Goal: Information Seeking & Learning: Learn about a topic

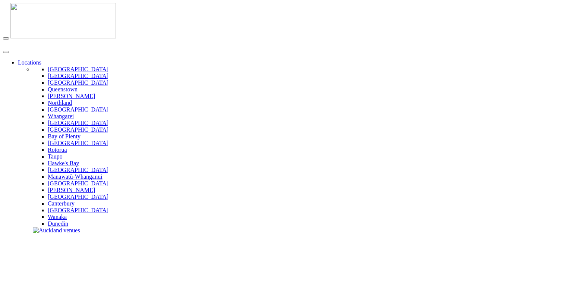
scroll to position [187, 0]
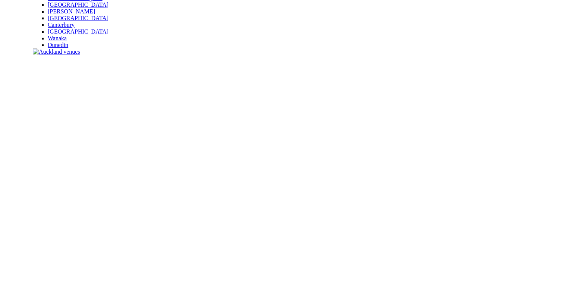
scroll to position [187, 0]
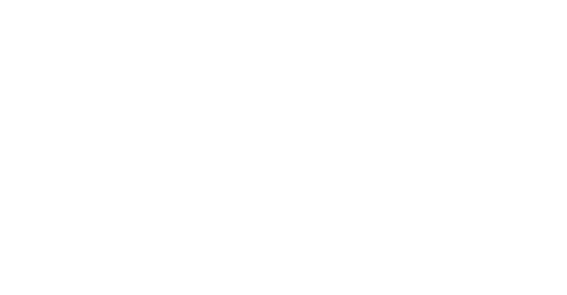
scroll to position [283, 0]
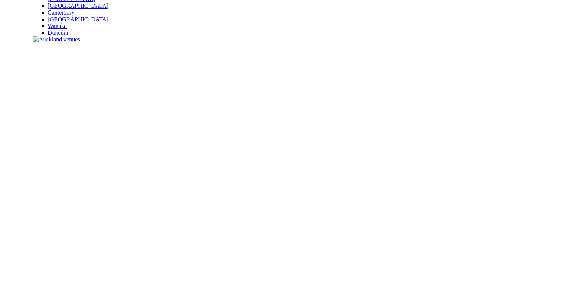
scroll to position [187, 0]
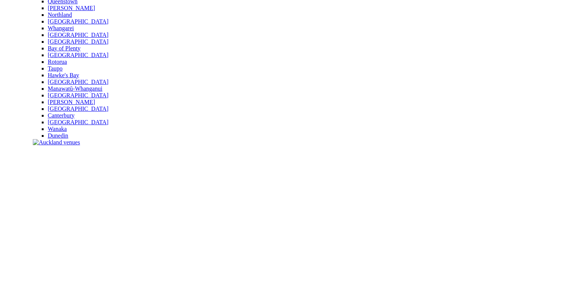
scroll to position [112, 0]
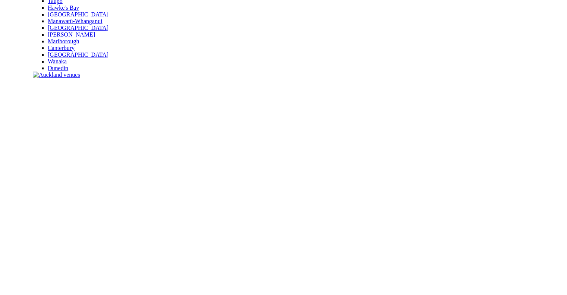
scroll to position [187, 0]
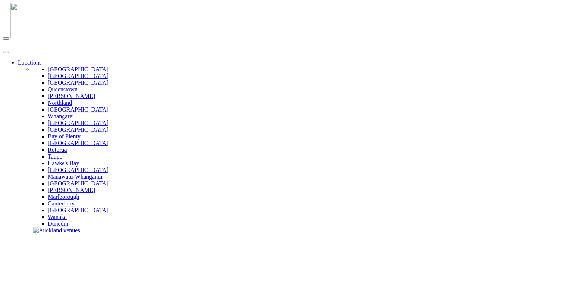
scroll to position [112, 0]
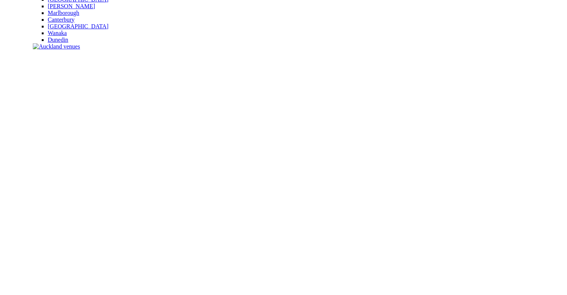
scroll to position [187, 0]
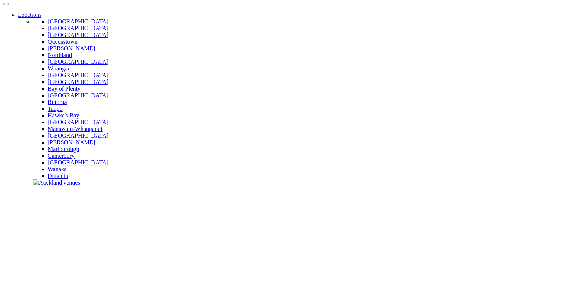
scroll to position [112, 0]
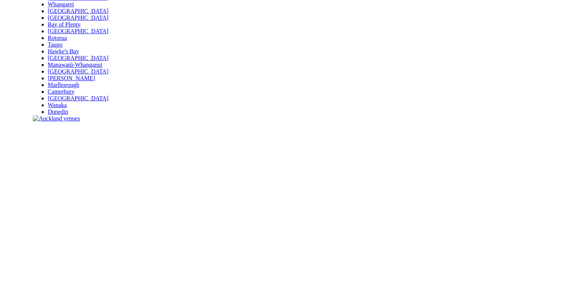
drag, startPoint x: 72, startPoint y: 150, endPoint x: 401, endPoint y: 138, distance: 328.8
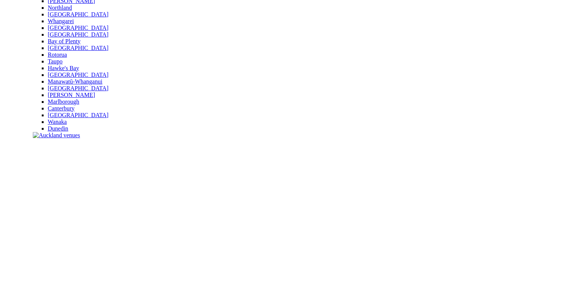
scroll to position [149, 0]
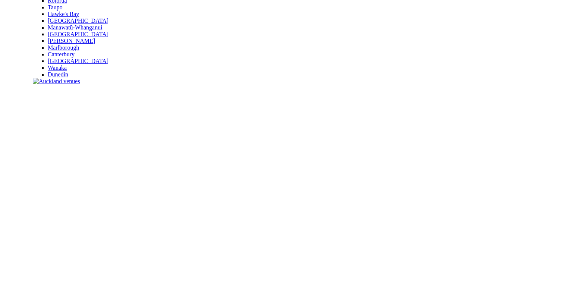
drag, startPoint x: 36, startPoint y: 185, endPoint x: 68, endPoint y: 163, distance: 38.5
drag, startPoint x: 16, startPoint y: 243, endPoint x: 25, endPoint y: 233, distance: 13.2
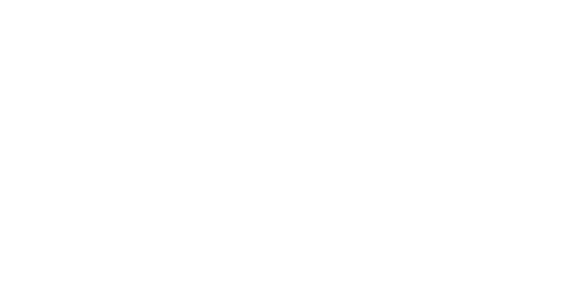
scroll to position [1268, 0]
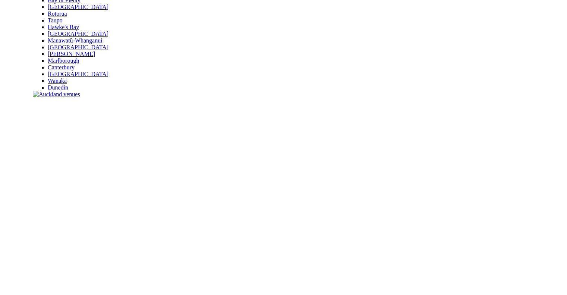
scroll to position [149, 0]
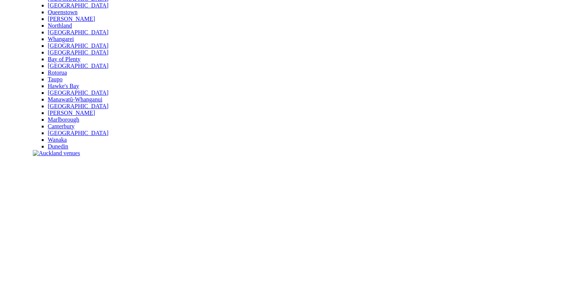
scroll to position [112, 0]
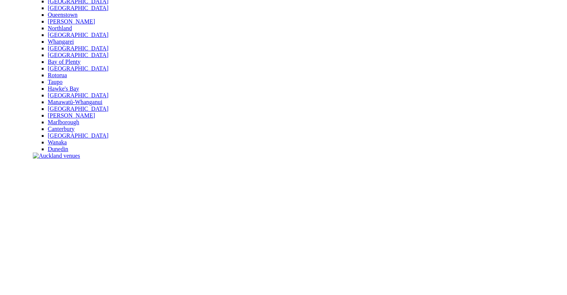
scroll to position [224, 0]
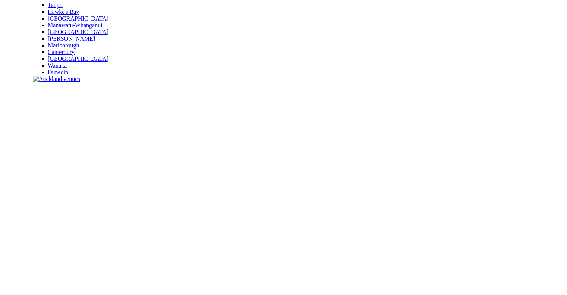
scroll to position [152, 0]
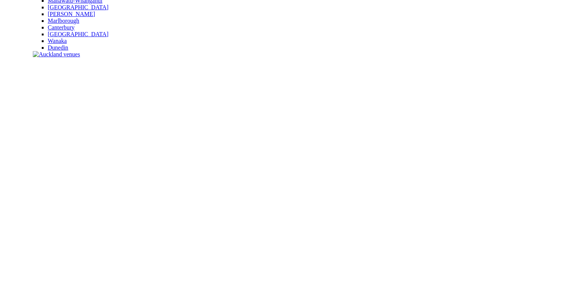
scroll to position [189, 0]
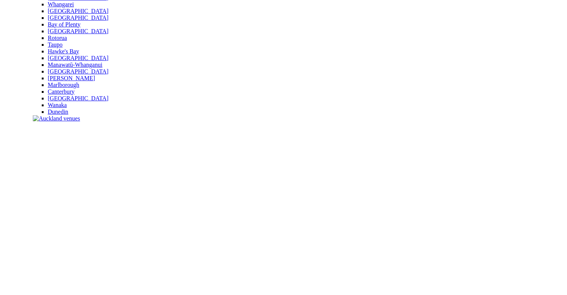
scroll to position [149, 0]
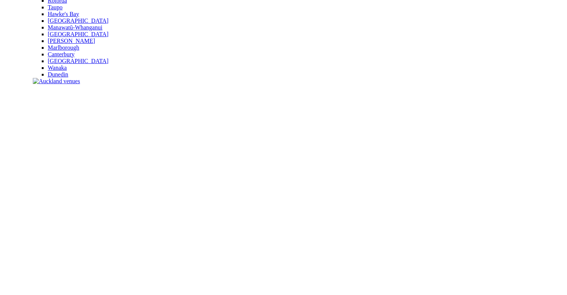
drag, startPoint x: 121, startPoint y: 146, endPoint x: 112, endPoint y: 135, distance: 13.8
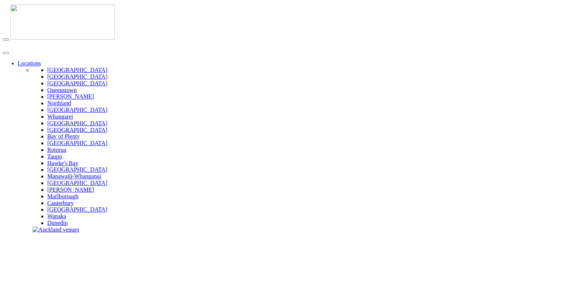
scroll to position [149, 0]
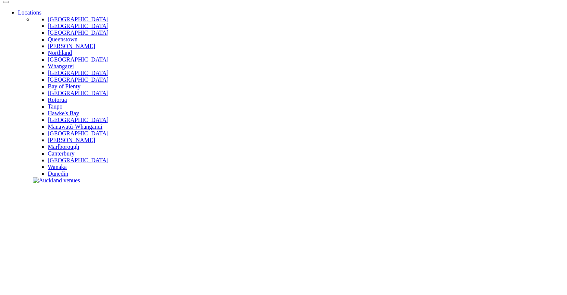
scroll to position [37, 0]
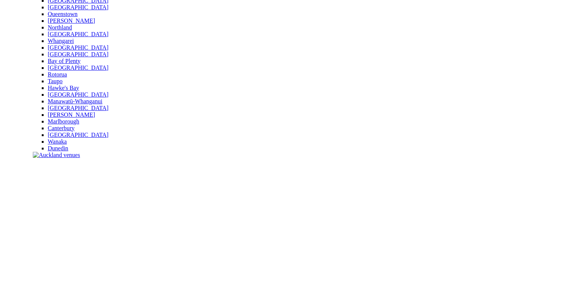
scroll to position [112, 0]
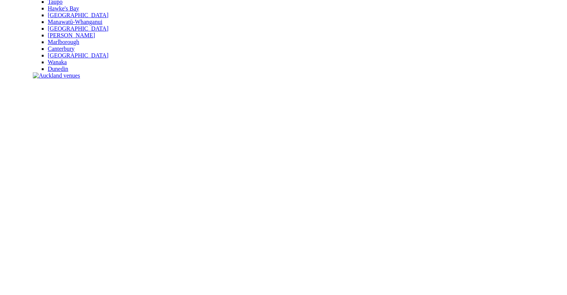
scroll to position [224, 0]
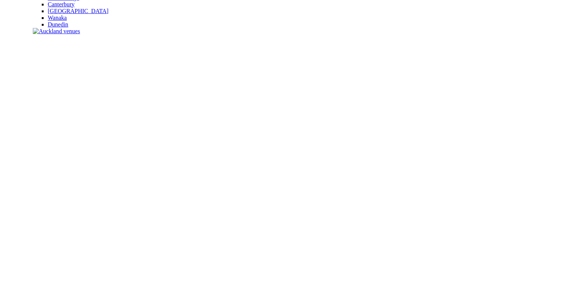
scroll to position [187, 0]
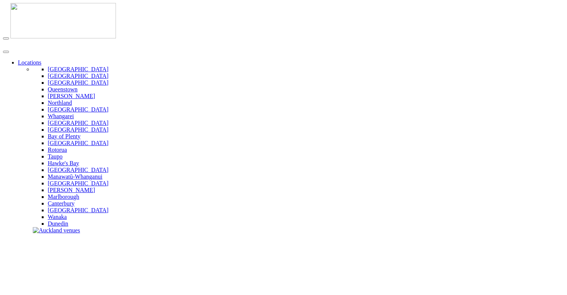
scroll to position [187, 0]
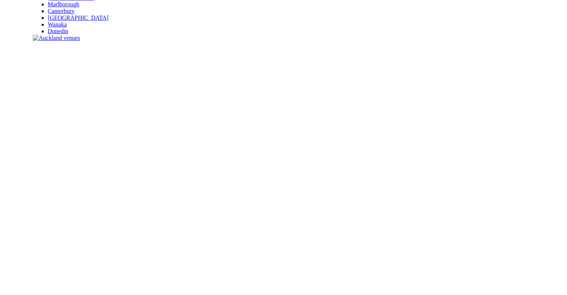
scroll to position [112, 0]
drag, startPoint x: 86, startPoint y: 104, endPoint x: 137, endPoint y: 152, distance: 70.2
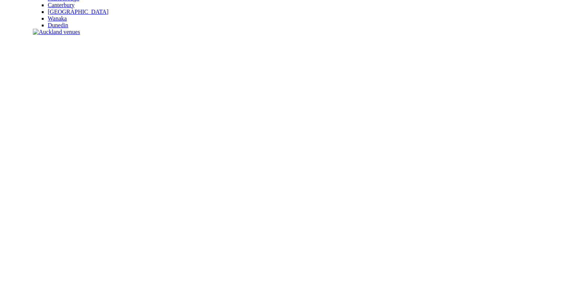
scroll to position [175, 0]
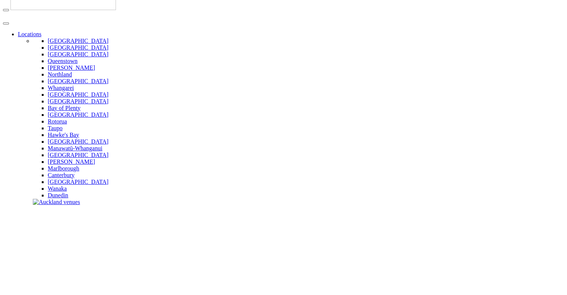
scroll to position [149, 0]
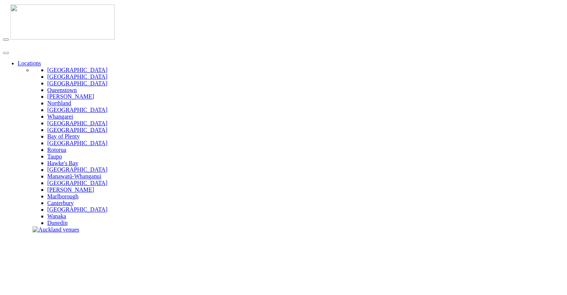
scroll to position [149, 0]
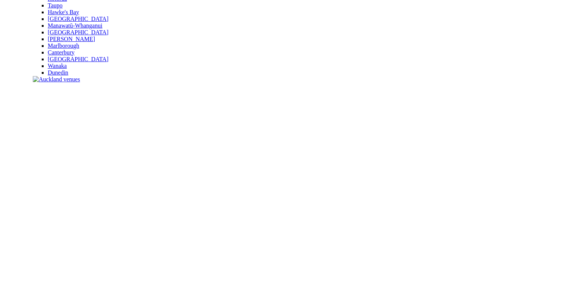
scroll to position [187, 0]
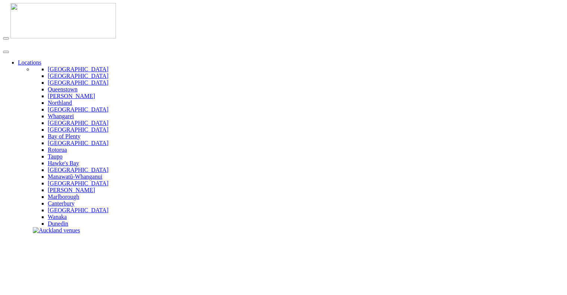
scroll to position [187, 0]
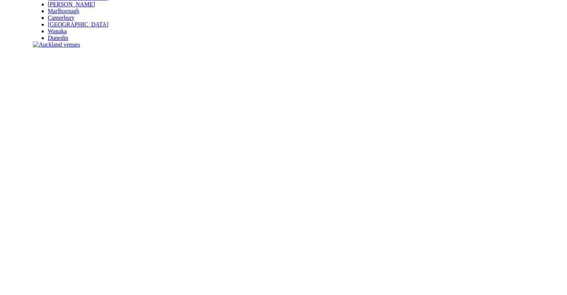
scroll to position [187, 0]
drag, startPoint x: 95, startPoint y: 109, endPoint x: 165, endPoint y: 19, distance: 113.9
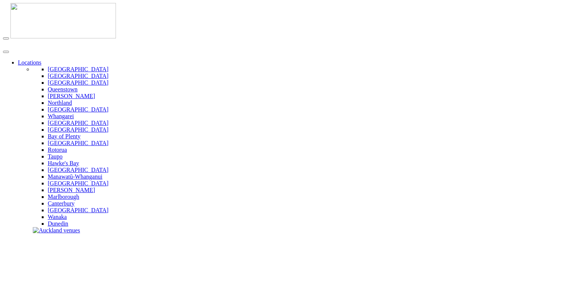
scroll to position [187, 0]
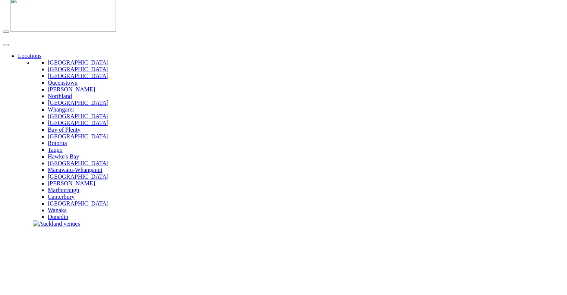
scroll to position [49, 0]
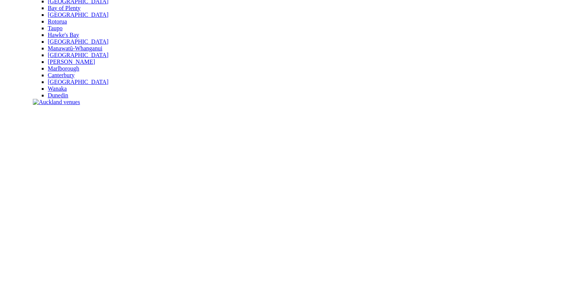
scroll to position [87, 0]
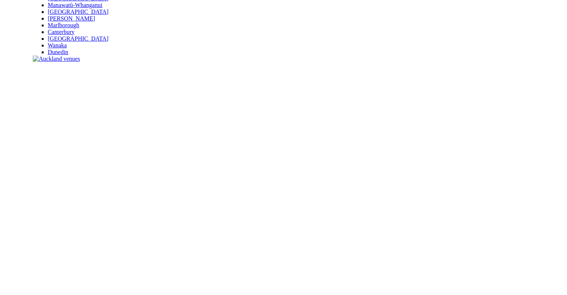
scroll to position [198, 0]
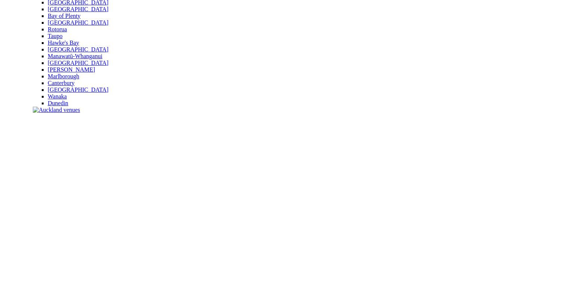
scroll to position [149, 0]
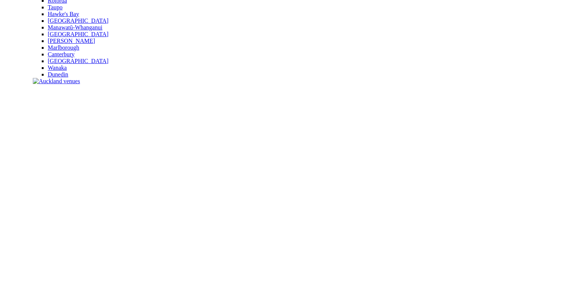
drag, startPoint x: 73, startPoint y: 112, endPoint x: 64, endPoint y: 113, distance: 8.6
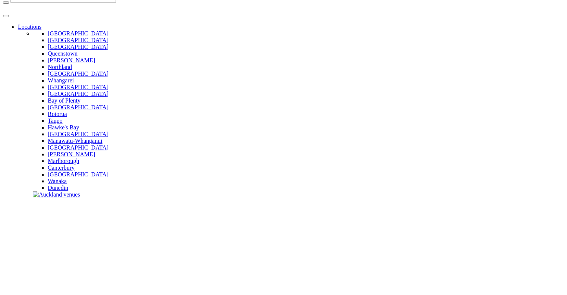
scroll to position [75, 0]
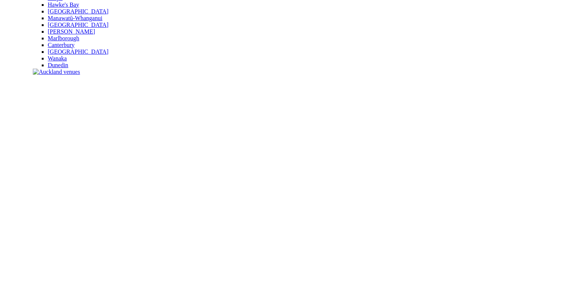
scroll to position [224, 0]
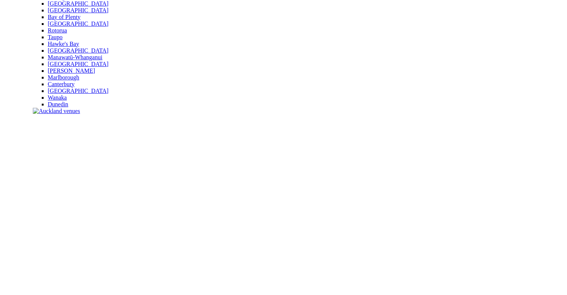
scroll to position [132, 0]
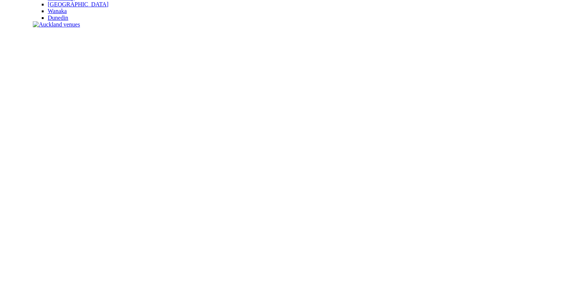
scroll to position [244, 0]
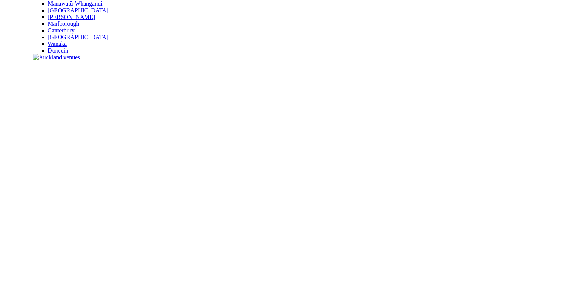
scroll to position [170, 0]
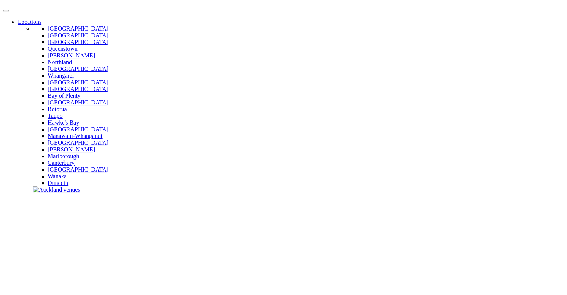
scroll to position [75, 0]
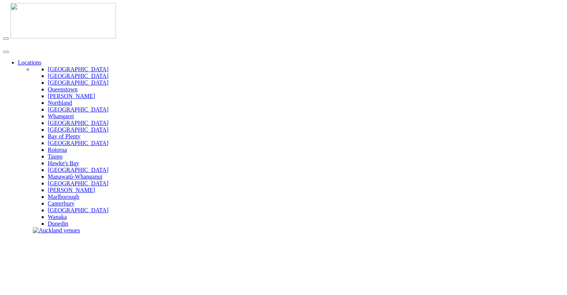
scroll to position [75, 0]
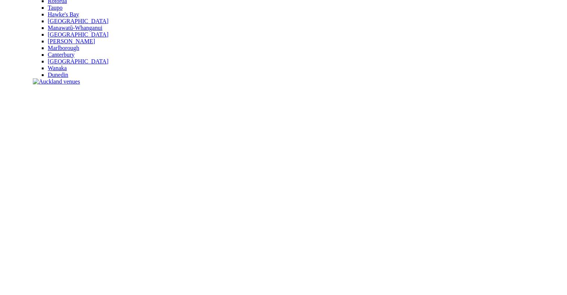
scroll to position [149, 0]
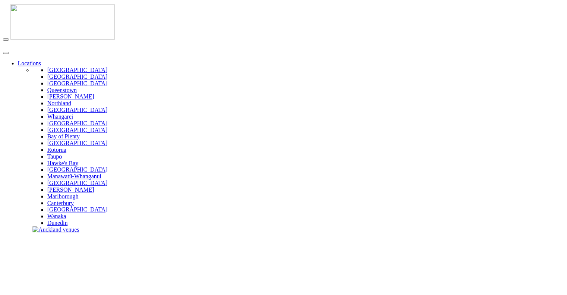
scroll to position [149, 0]
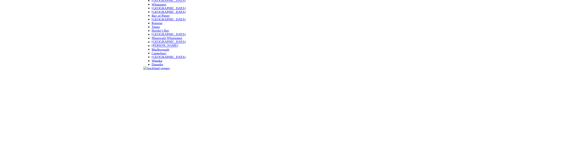
scroll to position [149, 0]
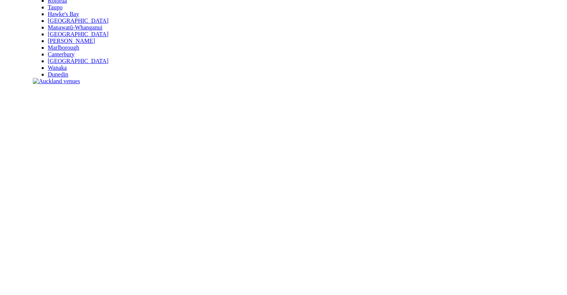
drag, startPoint x: 96, startPoint y: 117, endPoint x: 82, endPoint y: 123, distance: 14.7
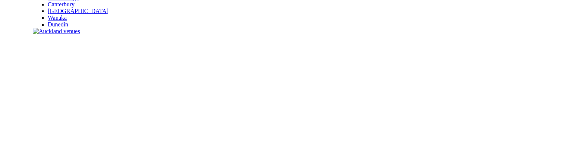
scroll to position [187, 0]
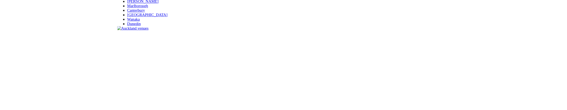
scroll to position [187, 0]
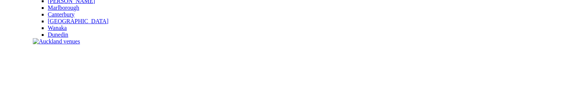
scroll to position [187, 0]
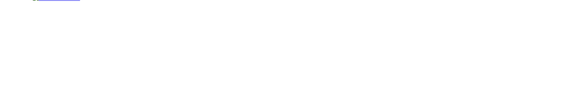
scroll to position [261, 0]
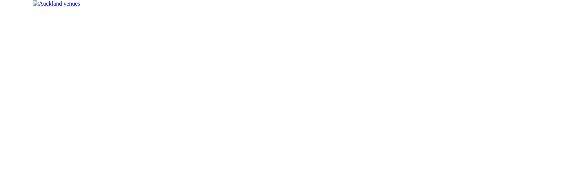
scroll to position [187, 0]
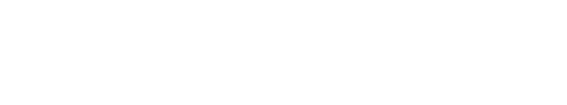
scroll to position [261, 0]
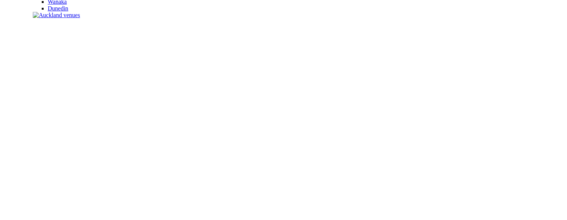
scroll to position [224, 0]
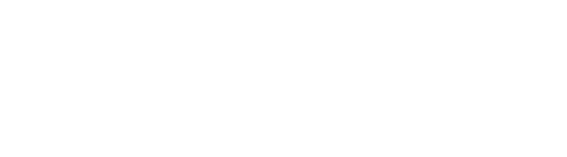
scroll to position [298, 0]
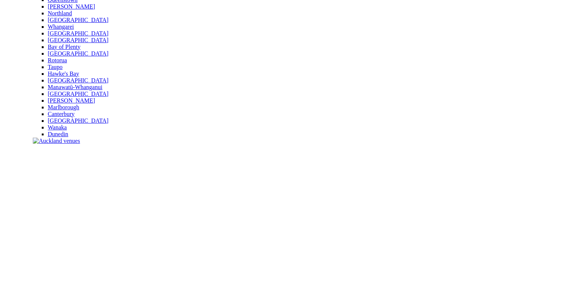
scroll to position [149, 0]
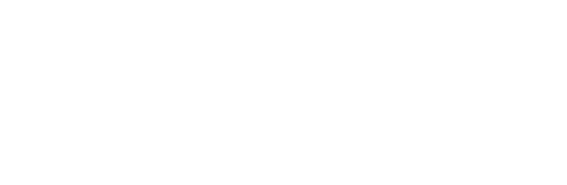
scroll to position [187, 0]
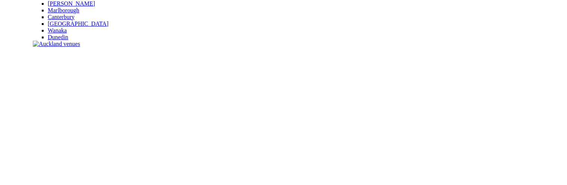
drag, startPoint x: 109, startPoint y: 91, endPoint x: 91, endPoint y: 100, distance: 20.7
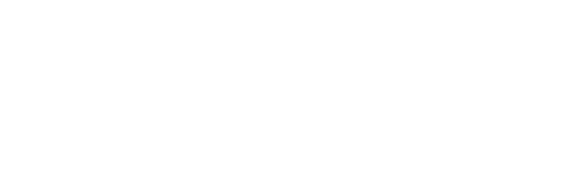
scroll to position [224, 0]
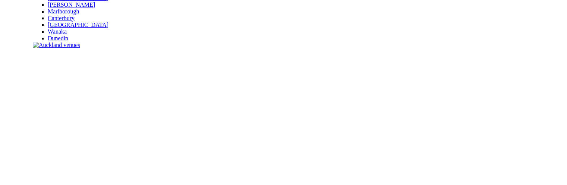
scroll to position [224, 0]
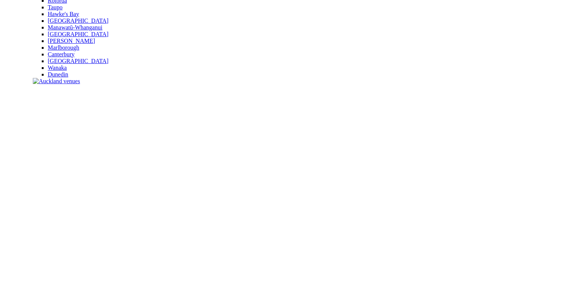
scroll to position [151, 0]
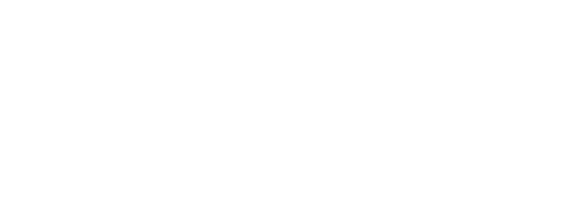
scroll to position [564, 0]
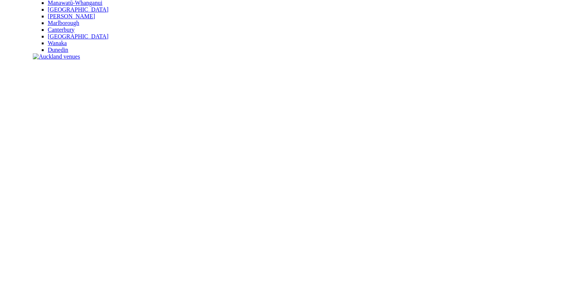
scroll to position [139, 0]
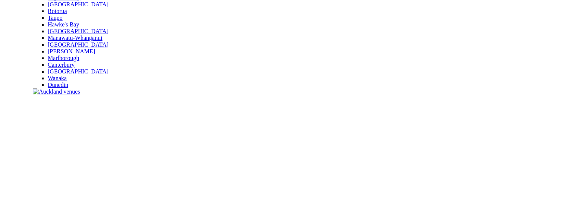
scroll to position [176, 0]
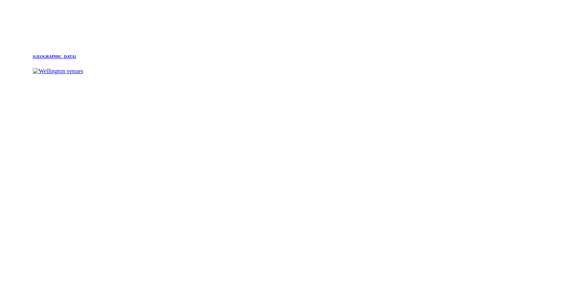
scroll to position [746, 0]
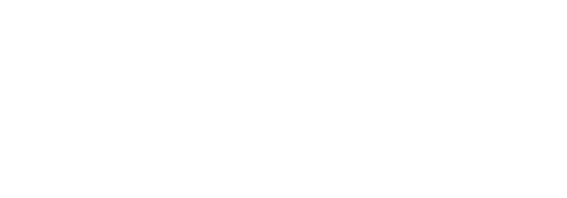
scroll to position [347, 0]
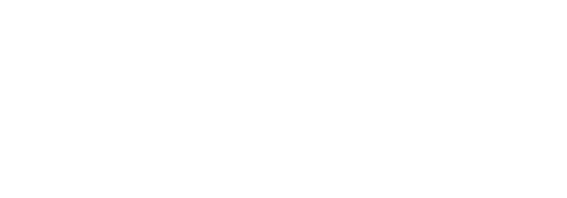
scroll to position [336, 0]
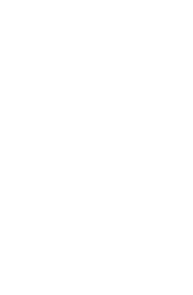
scroll to position [298, 0]
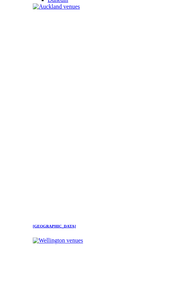
scroll to position [373, 0]
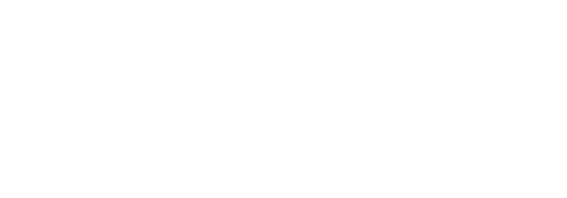
scroll to position [261, 0]
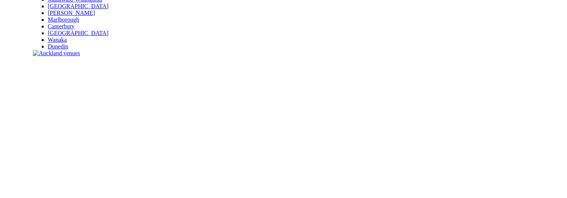
scroll to position [190, 0]
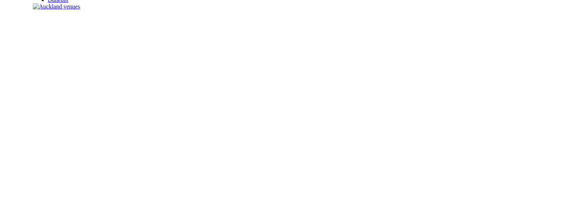
scroll to position [224, 0]
drag, startPoint x: 141, startPoint y: 115, endPoint x: 212, endPoint y: 60, distance: 89.6
drag, startPoint x: 22, startPoint y: 139, endPoint x: 20, endPoint y: 144, distance: 5.2
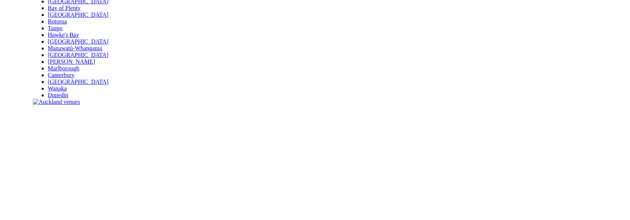
scroll to position [80, 0]
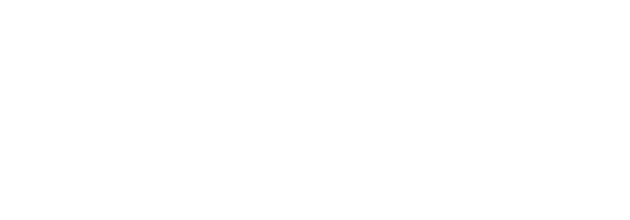
scroll to position [414, 0]
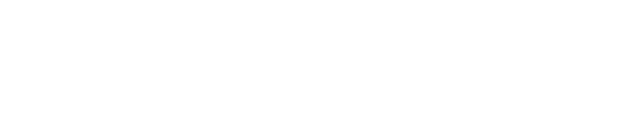
scroll to position [497, 0]
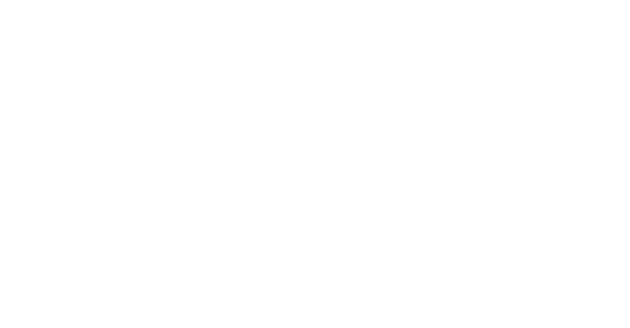
scroll to position [373, 0]
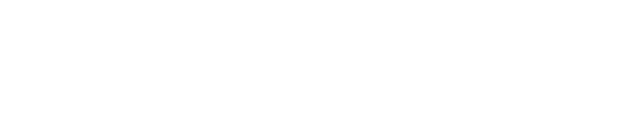
scroll to position [539, 0]
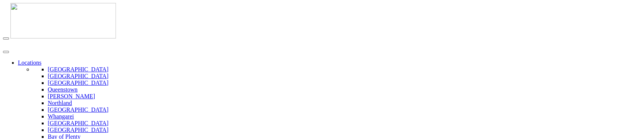
scroll to position [83, 0]
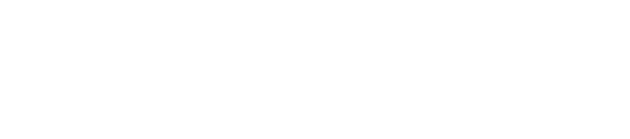
scroll to position [539, 0]
drag, startPoint x: 142, startPoint y: 73, endPoint x: 135, endPoint y: 72, distance: 6.8
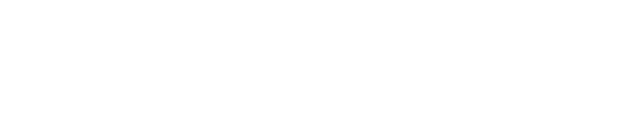
scroll to position [497, 0]
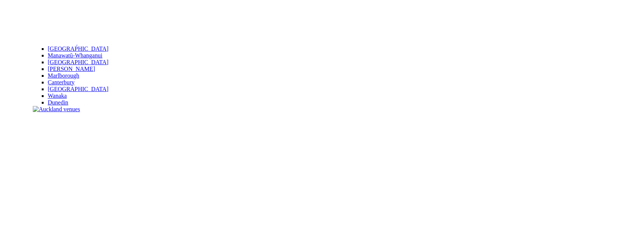
scroll to position [166, 0]
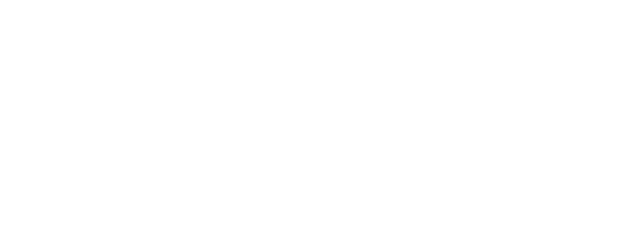
scroll to position [1488, 0]
drag, startPoint x: 261, startPoint y: 130, endPoint x: 276, endPoint y: 130, distance: 15.7
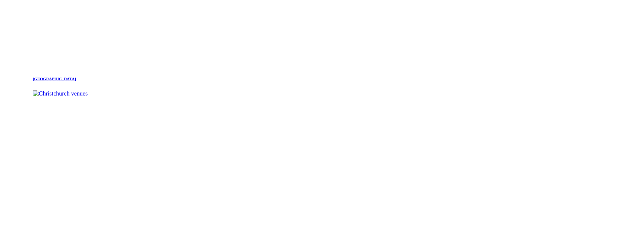
scroll to position [1813, 0]
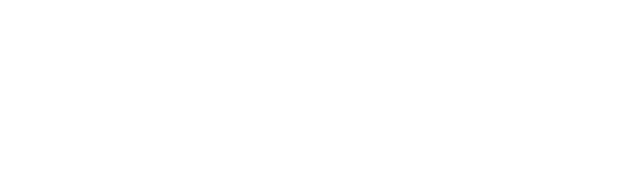
scroll to position [430, 0]
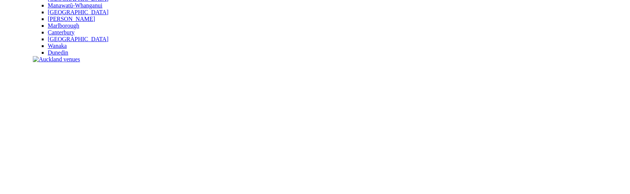
scroll to position [98, 0]
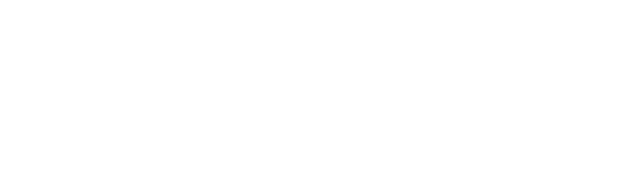
scroll to position [539, 0]
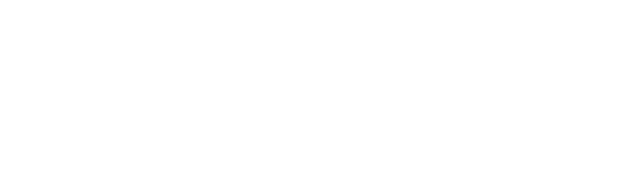
scroll to position [456, 0]
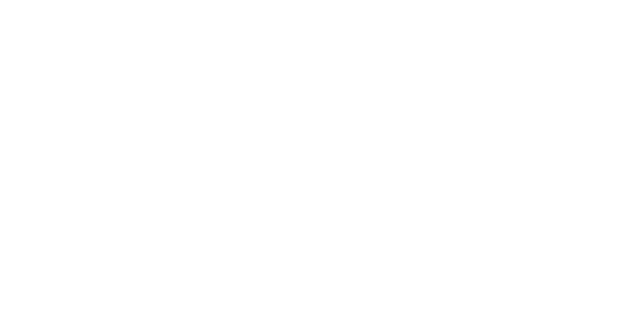
scroll to position [166, 0]
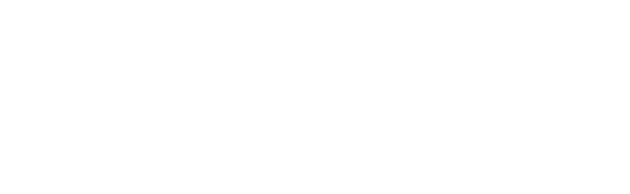
scroll to position [331, 0]
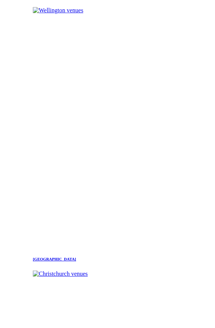
scroll to position [497, 0]
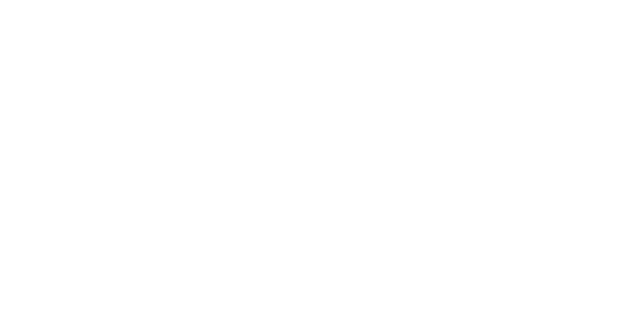
scroll to position [331, 0]
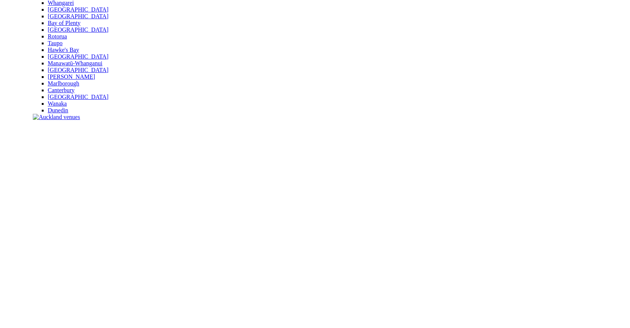
scroll to position [166, 0]
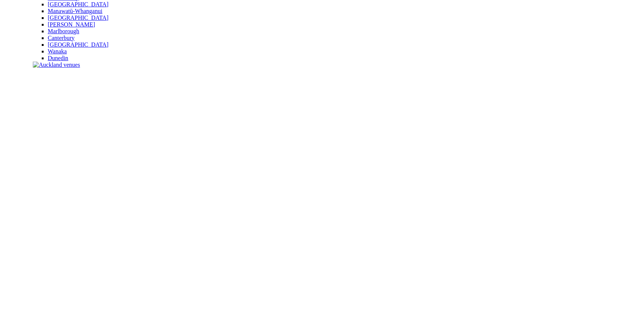
click at [0, 0] on slot "Waiheke Island Man O' War Spanning an impressive 4,500 acres, Man O' War Vineya…" at bounding box center [0, 0] width 0 height 0
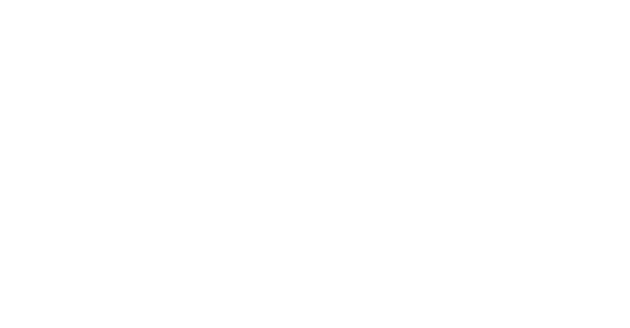
scroll to position [373, 0]
drag, startPoint x: 607, startPoint y: 256, endPoint x: 614, endPoint y: 241, distance: 16.2
drag, startPoint x: 614, startPoint y: 241, endPoint x: 606, endPoint y: 247, distance: 9.8
drag, startPoint x: 606, startPoint y: 247, endPoint x: 609, endPoint y: 237, distance: 10.5
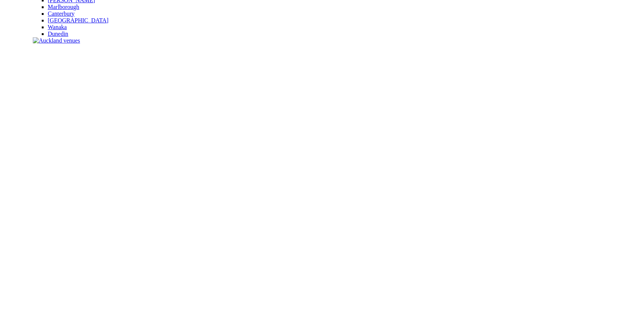
scroll to position [83, 0]
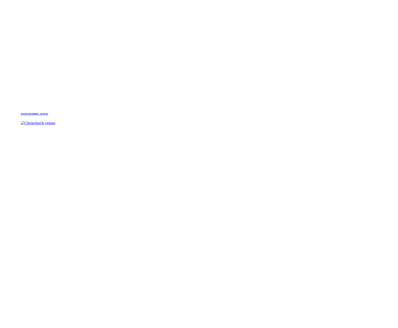
scroll to position [1739, 0]
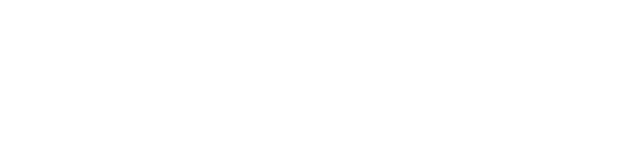
scroll to position [2235, 0]
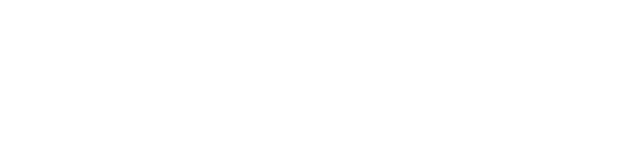
scroll to position [2394, 0]
